Goal: Task Accomplishment & Management: Manage account settings

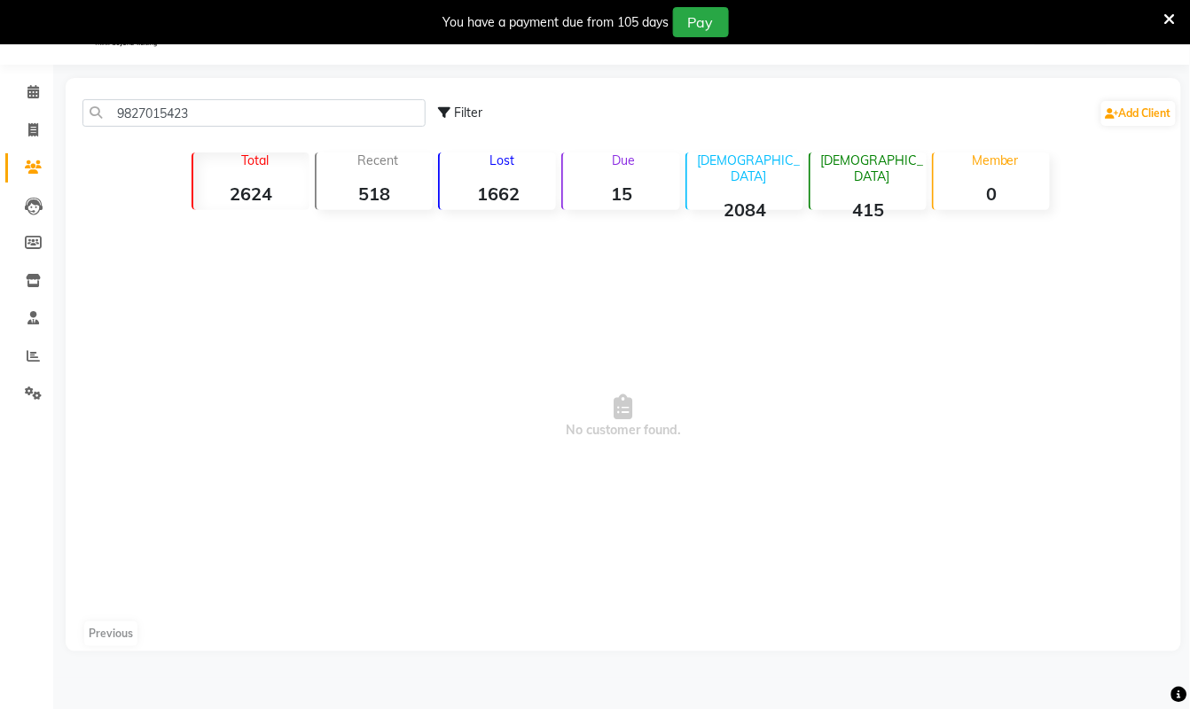
scroll to position [44, 0]
click at [29, 94] on icon at bounding box center [33, 91] width 12 height 13
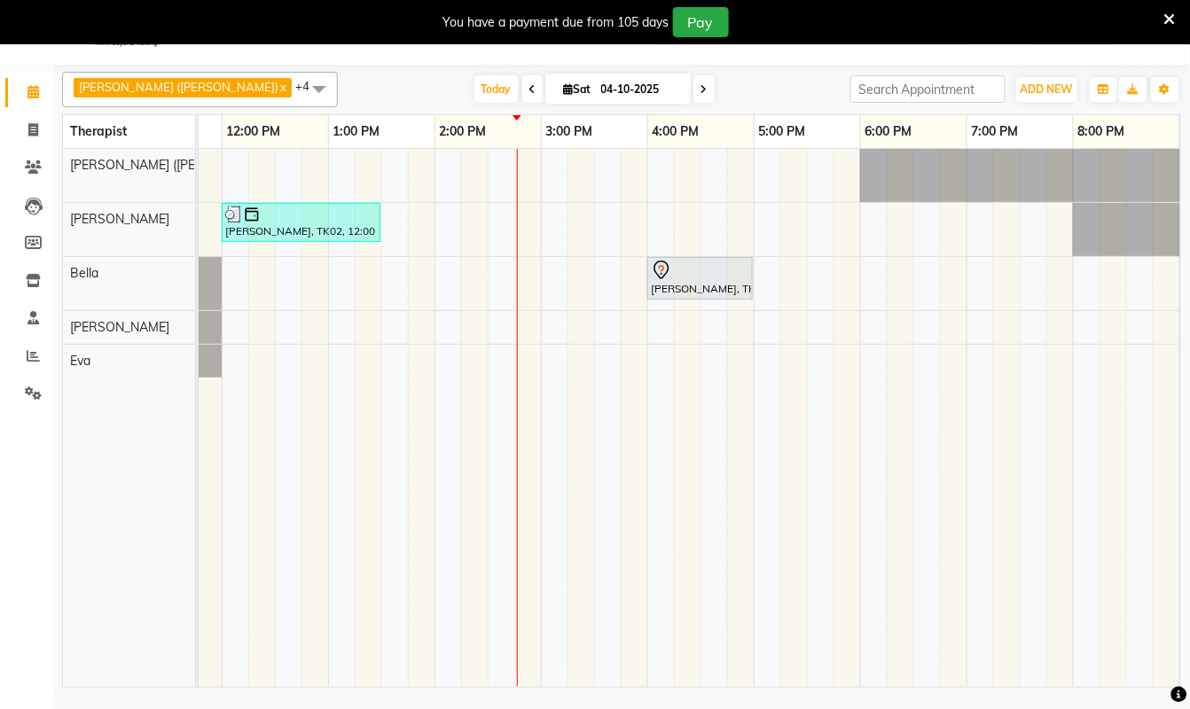
scroll to position [0, 674]
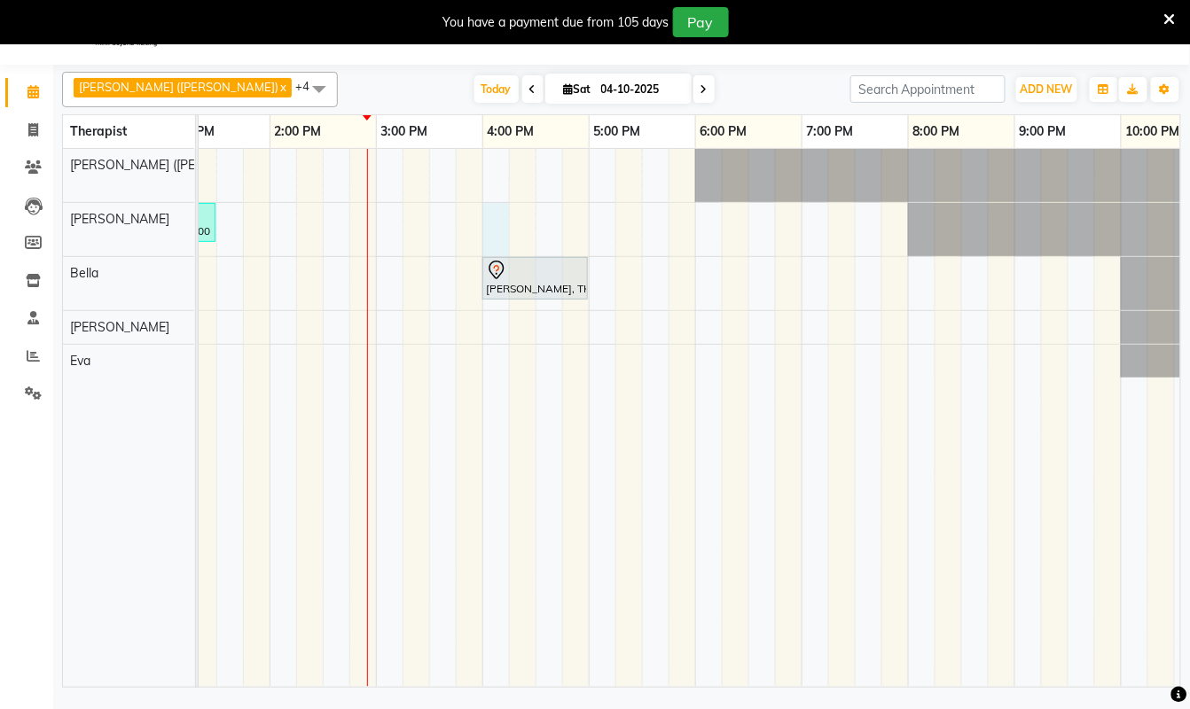
click at [503, 216] on div "Ram, TK01, 06:45 AM-07:45 AM, Swedish De-Stress - 60 Mins Ram, TK01, 06:45 AM-0…" at bounding box center [376, 418] width 1702 height 538
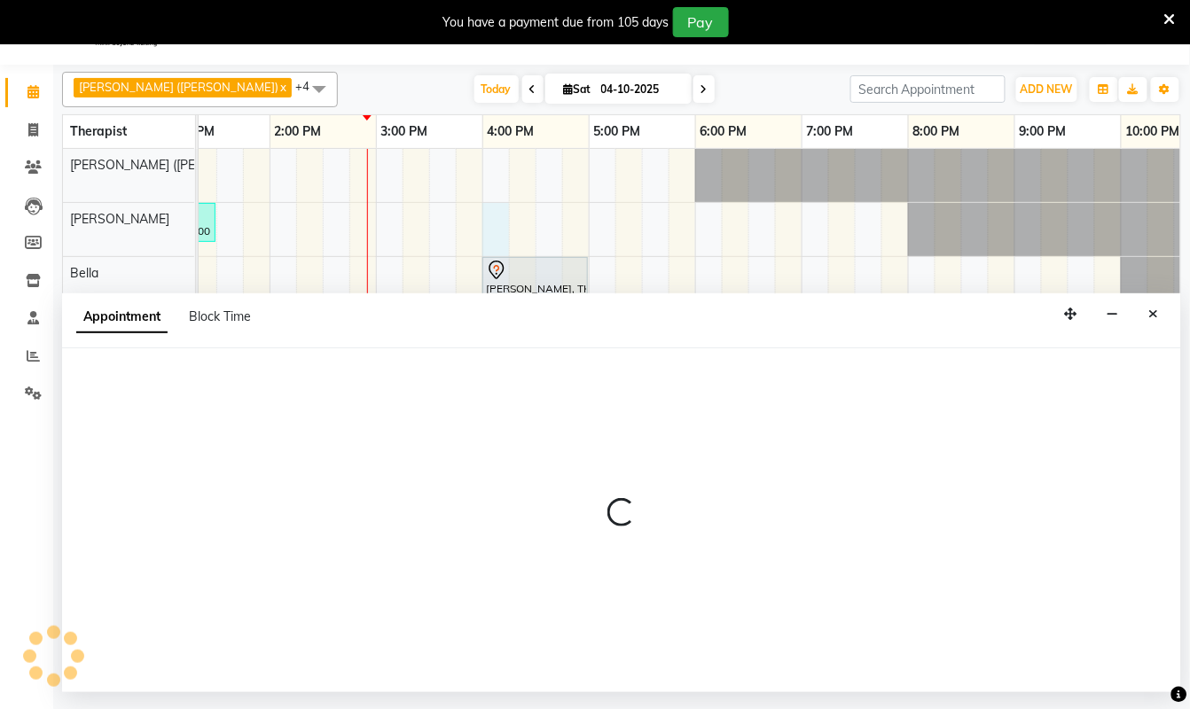
select select "62270"
select select "960"
select select "tentative"
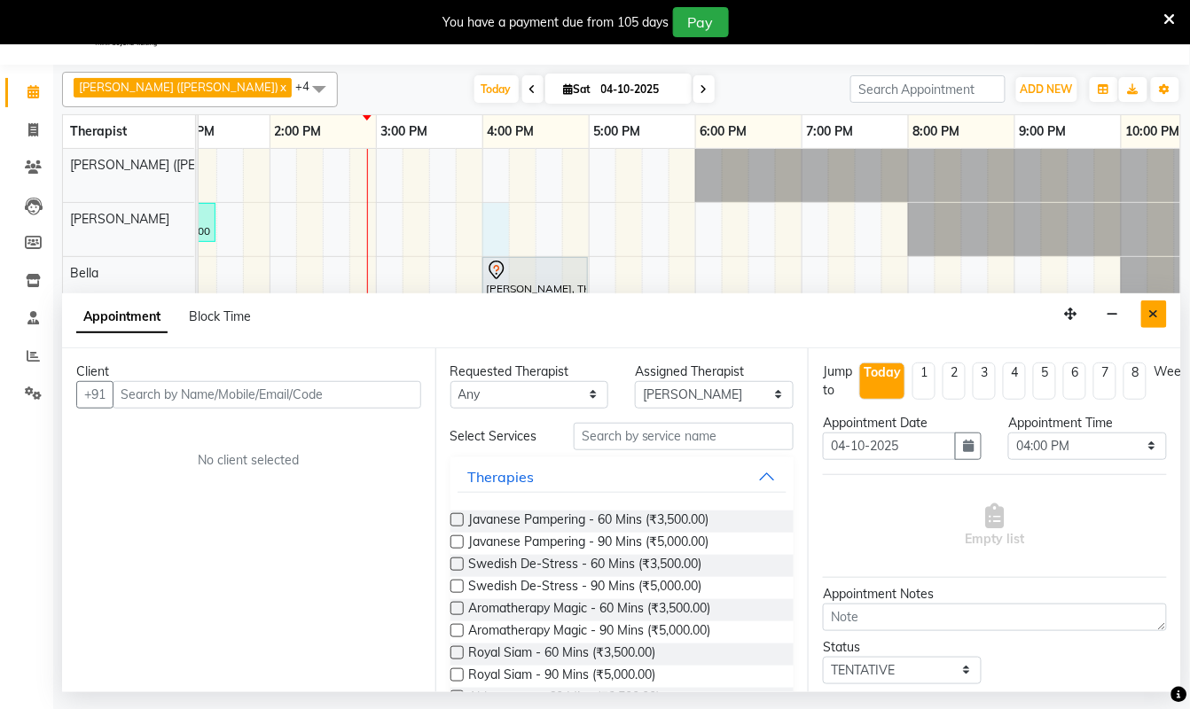
click at [1153, 316] on icon "Close" at bounding box center [1154, 314] width 10 height 12
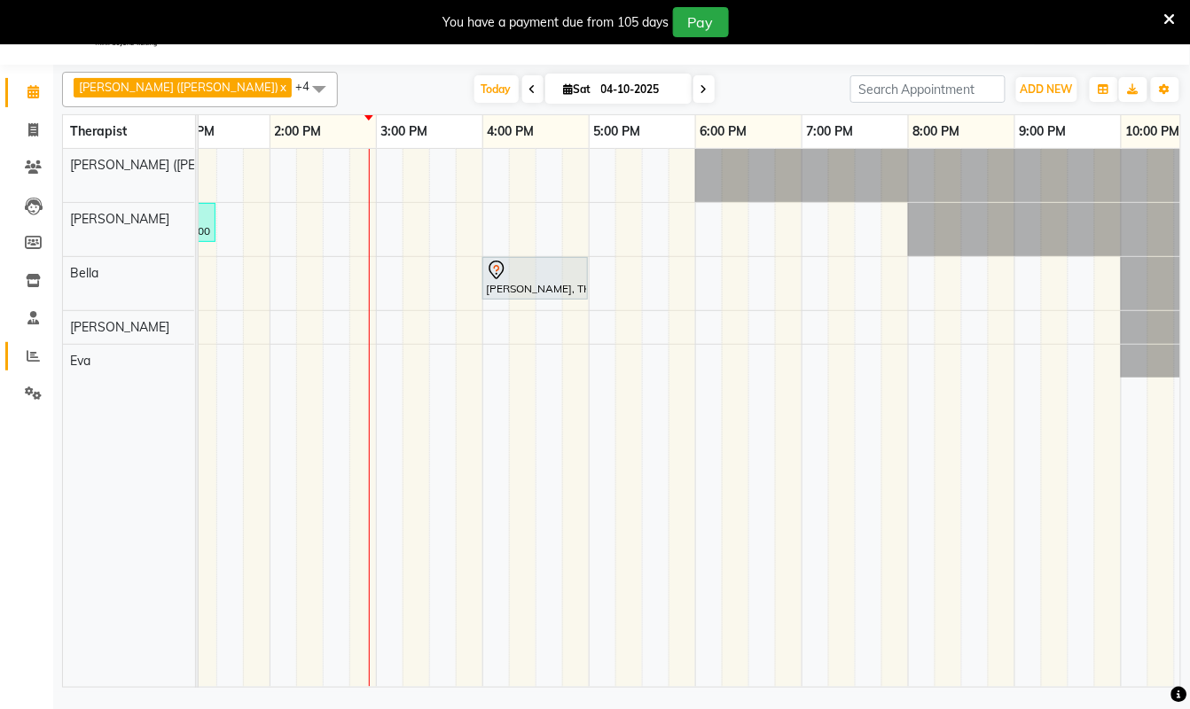
click at [25, 355] on span at bounding box center [33, 357] width 31 height 20
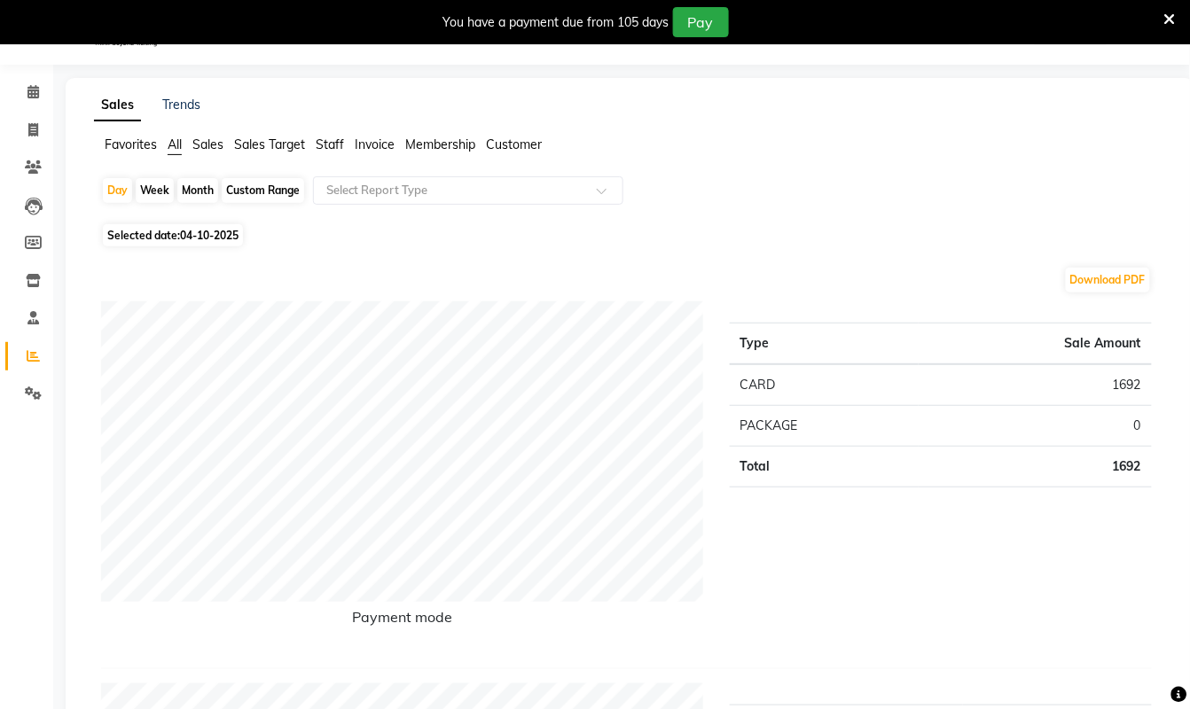
click at [199, 189] on div "Month" at bounding box center [197, 190] width 41 height 25
select select "10"
select select "2025"
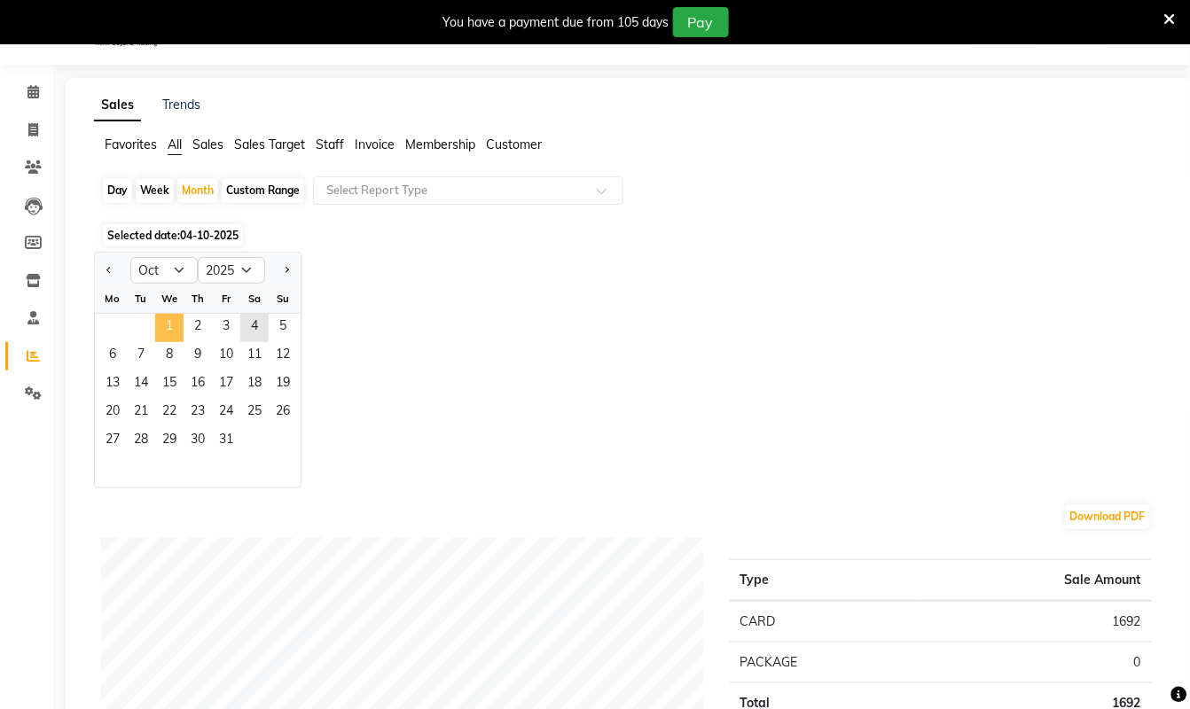
click at [168, 327] on span "1" at bounding box center [169, 328] width 28 height 28
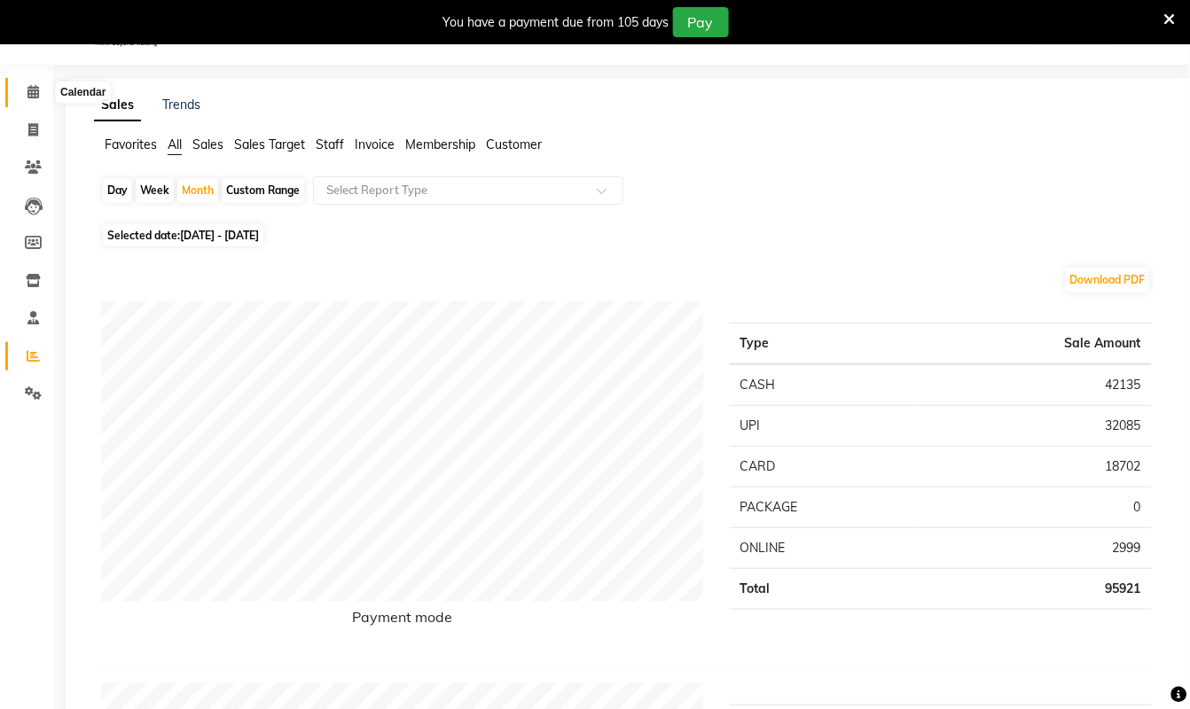
click at [32, 96] on icon at bounding box center [33, 91] width 12 height 13
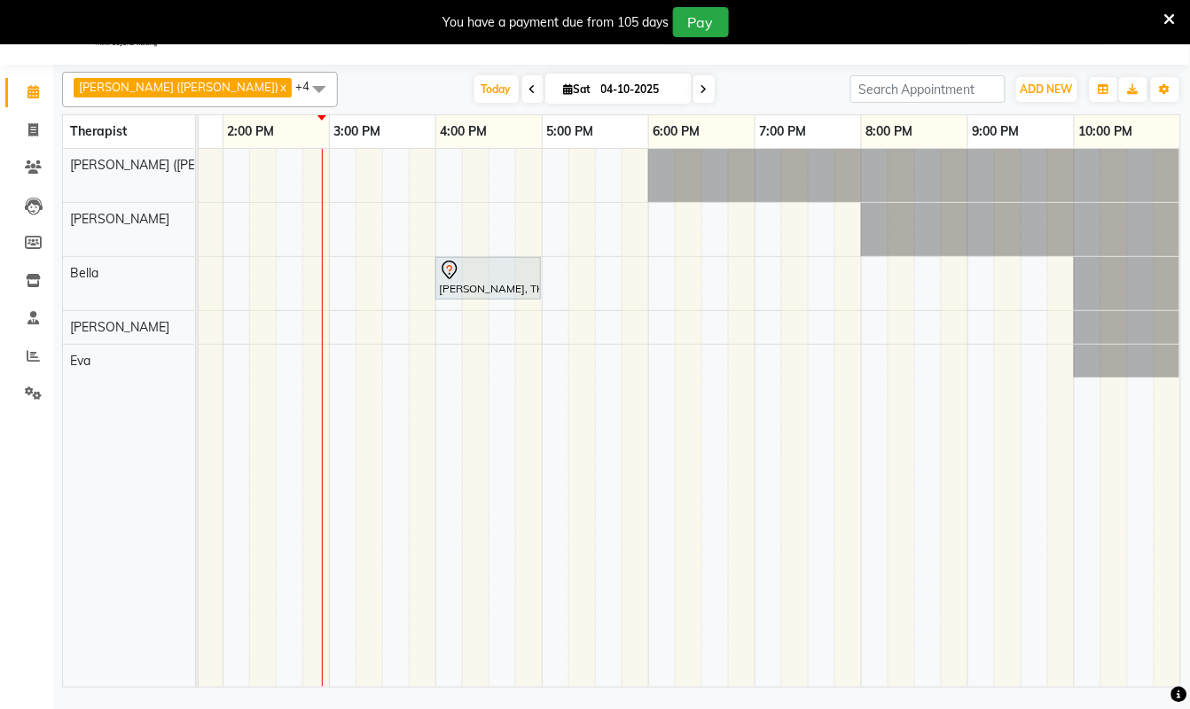
scroll to position [0, 739]
